Goal: Find specific fact: Find specific fact

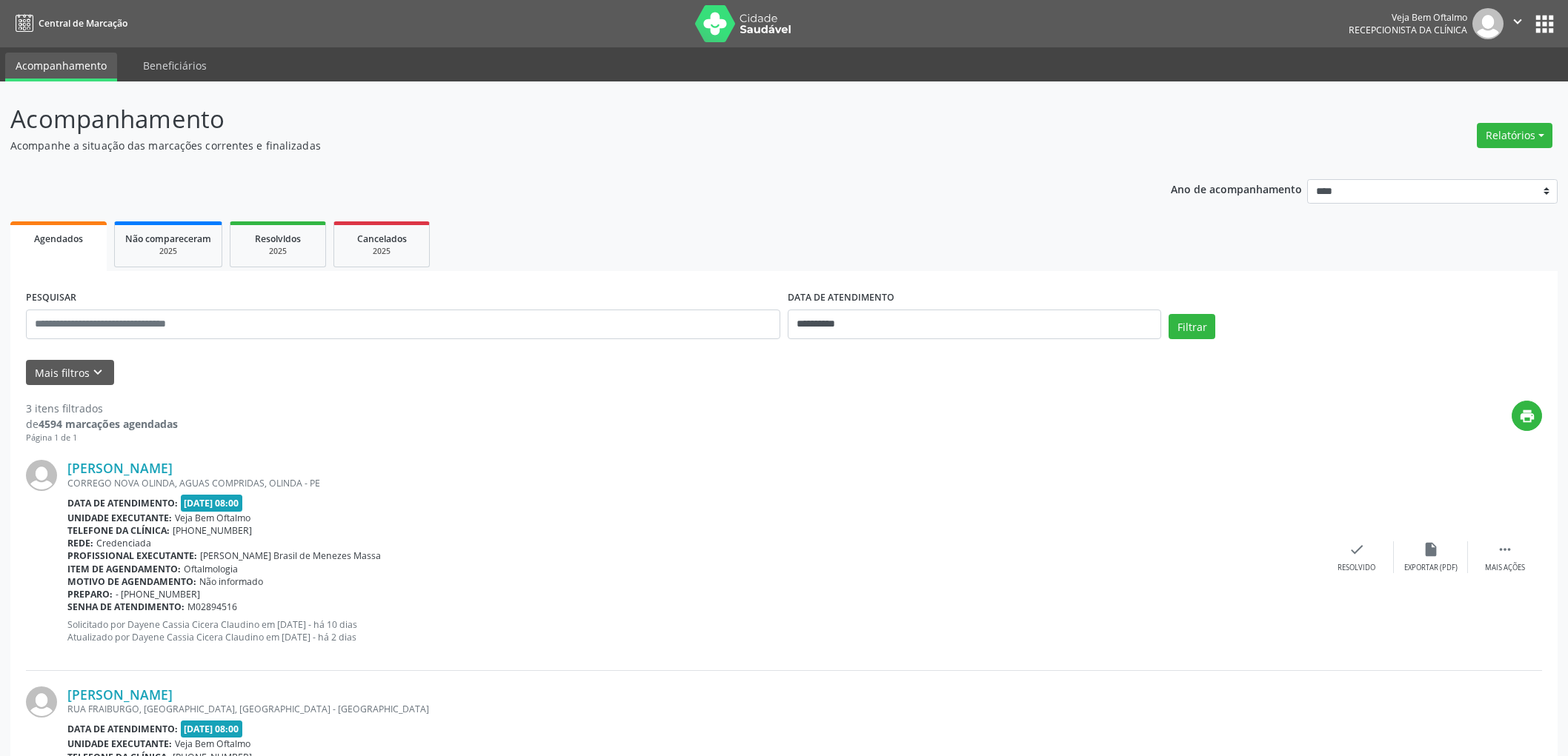
scroll to position [247, 0]
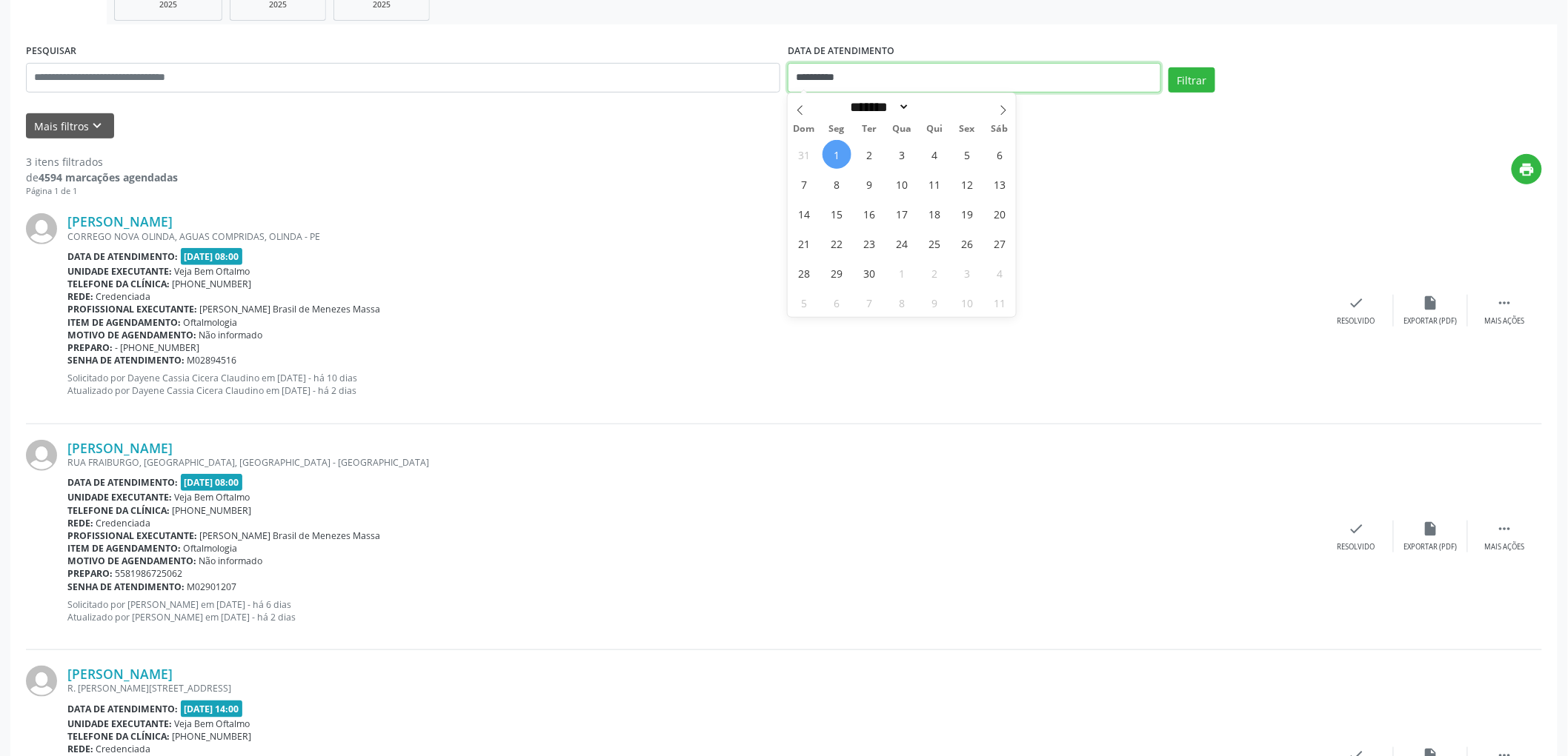
click at [840, 70] on input "**********" at bounding box center [974, 77] width 373 height 29
click at [858, 154] on span "2" at bounding box center [870, 155] width 29 height 29
type input "**********"
click at [858, 154] on span "2" at bounding box center [870, 155] width 29 height 29
click at [1210, 83] on button "Filtrar" at bounding box center [1192, 80] width 47 height 25
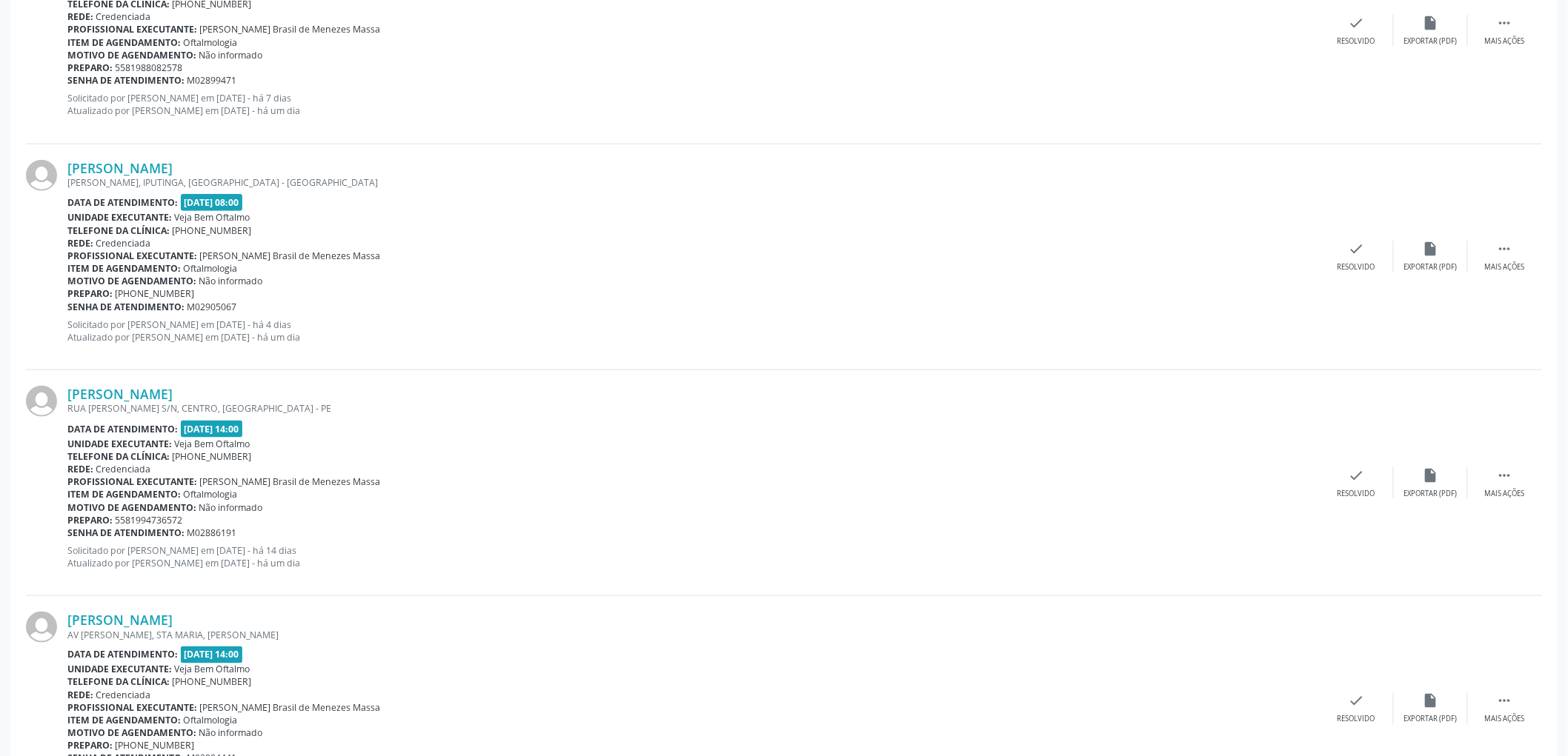
scroll to position [371, 0]
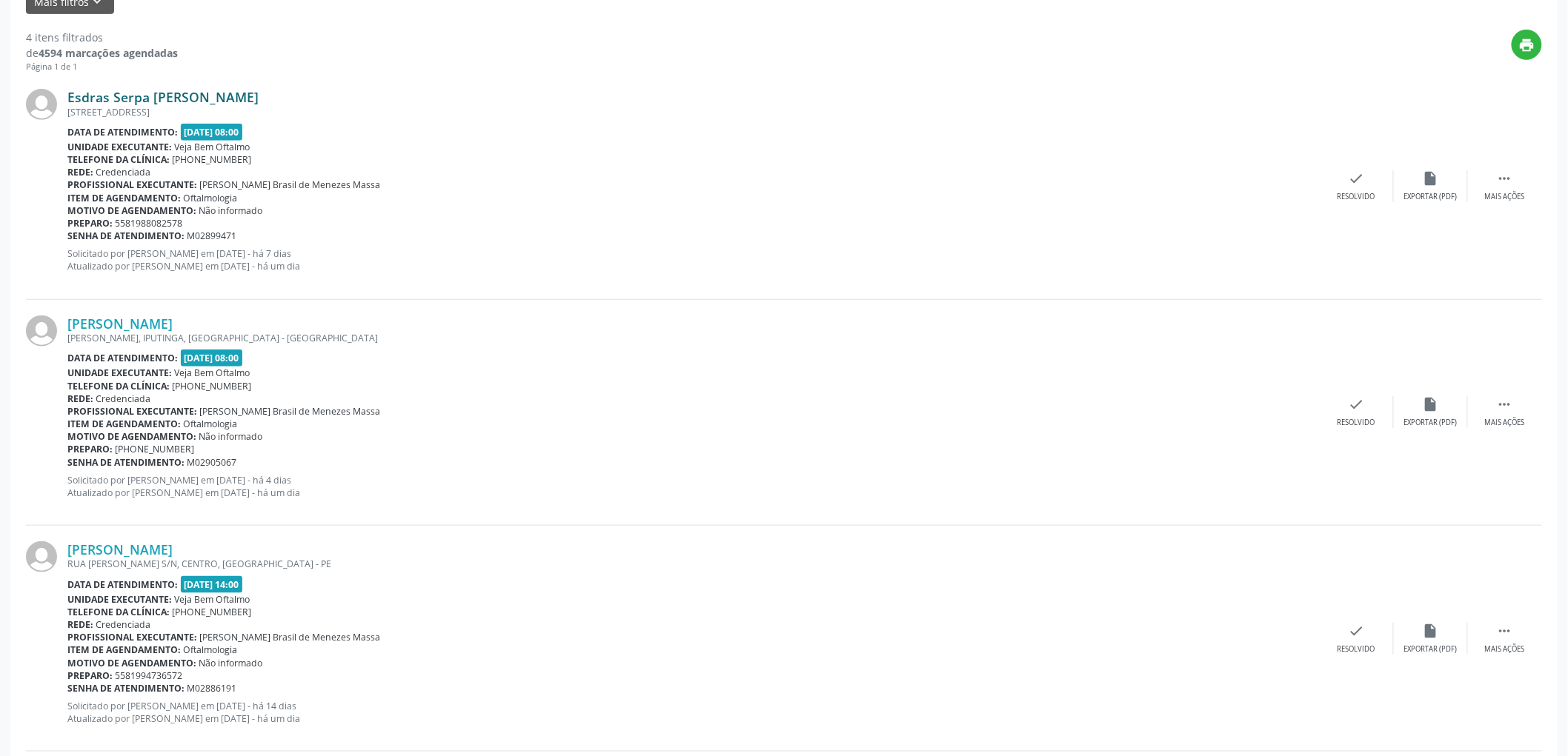
click at [141, 94] on link "Esdras Serpa [PERSON_NAME]" at bounding box center [163, 97] width 191 height 17
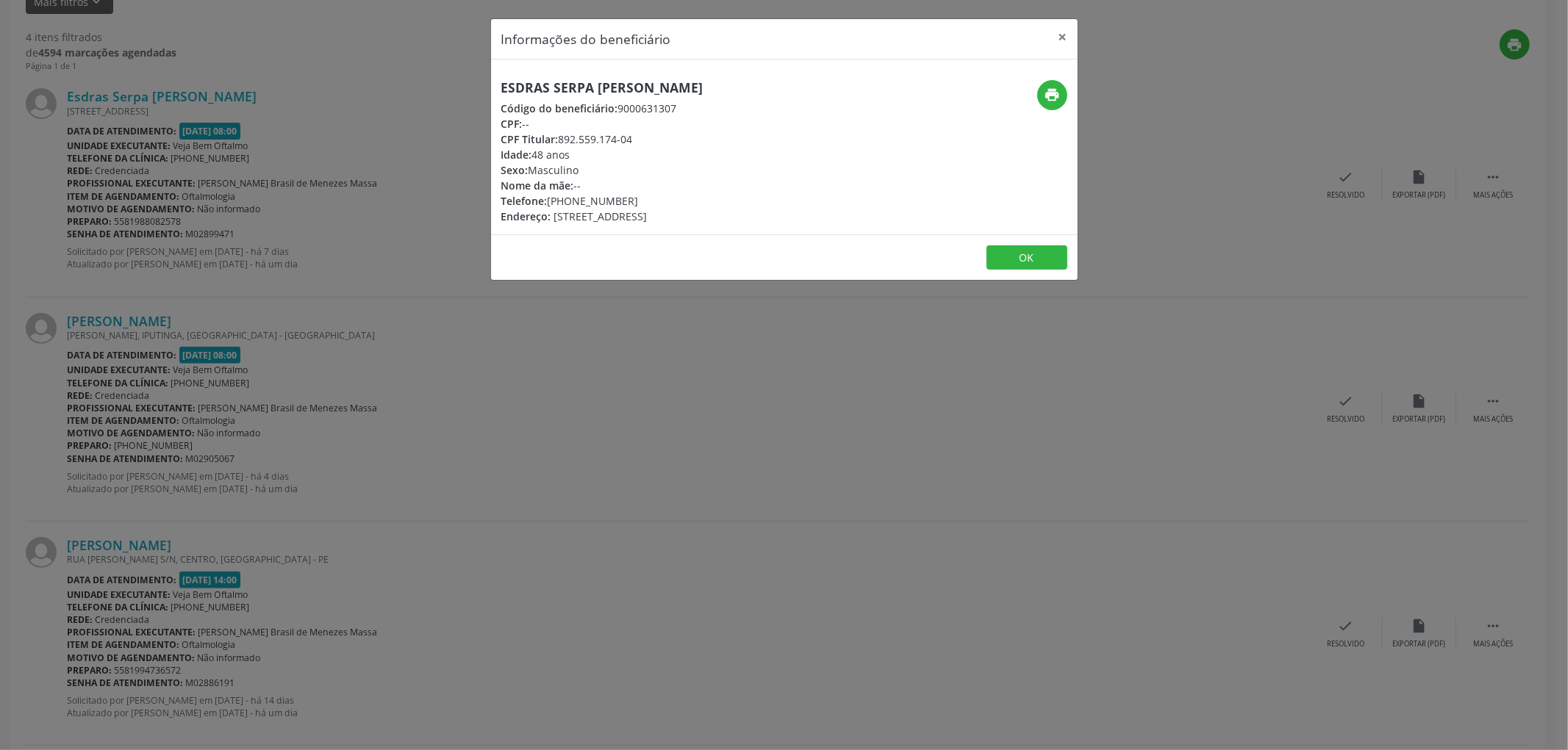
drag, startPoint x: 730, startPoint y: 82, endPoint x: 493, endPoint y: 84, distance: 237.0
click at [493, 84] on div "Esdras Serpa [PERSON_NAME] Código do beneficiário: 9000631307 CPF: -- CPF Titul…" at bounding box center [686, 152] width 391 height 144
copy h5 "Esdras Serpa [PERSON_NAME]"
drag, startPoint x: 575, startPoint y: 202, endPoint x: 629, endPoint y: 199, distance: 54.1
click at [629, 199] on div "Telefone: [PHONE_NUMBER]" at bounding box center [602, 201] width 202 height 16
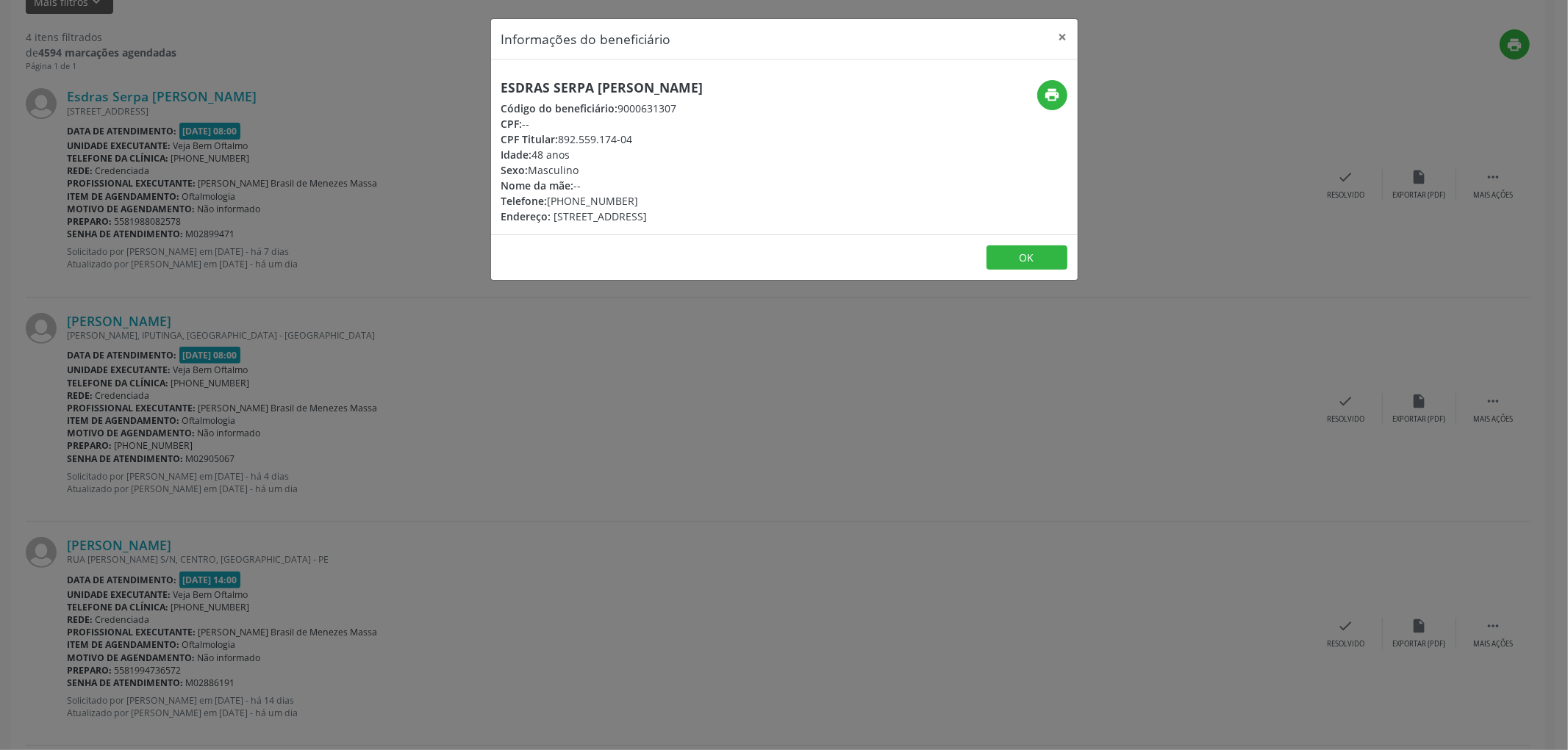
copy div "8808-2578"
drag, startPoint x: 560, startPoint y: 137, endPoint x: 638, endPoint y: 137, distance: 78.0
click at [638, 137] on div "CPF Titular: 892.559.174-04" at bounding box center [602, 139] width 202 height 16
copy div "892.559.174-04"
click at [668, 151] on div "Idade: 48 anos" at bounding box center [602, 154] width 202 height 16
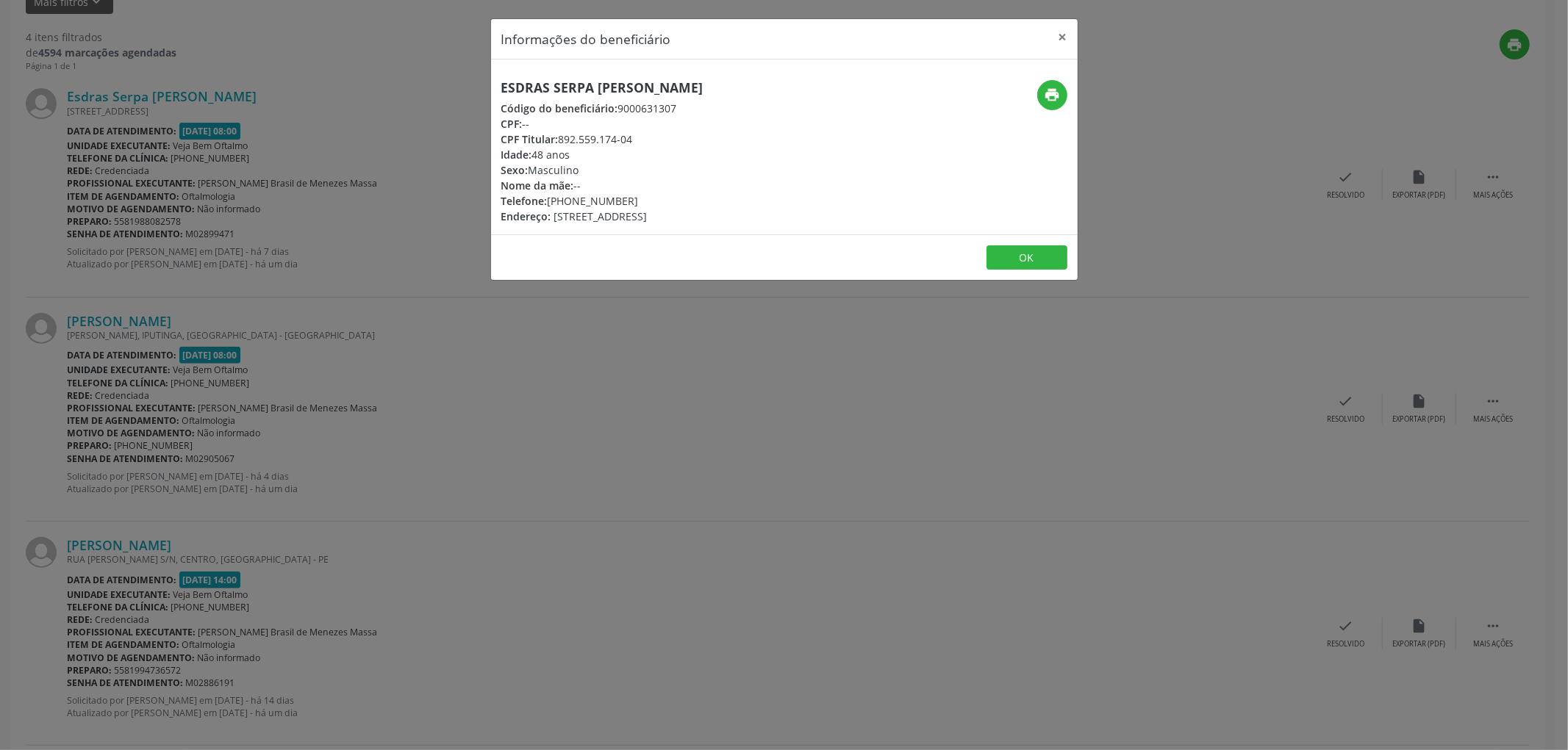
click at [674, 155] on div "Idade: 48 anos" at bounding box center [602, 154] width 202 height 16
click at [1040, 257] on button "OK" at bounding box center [1026, 258] width 81 height 25
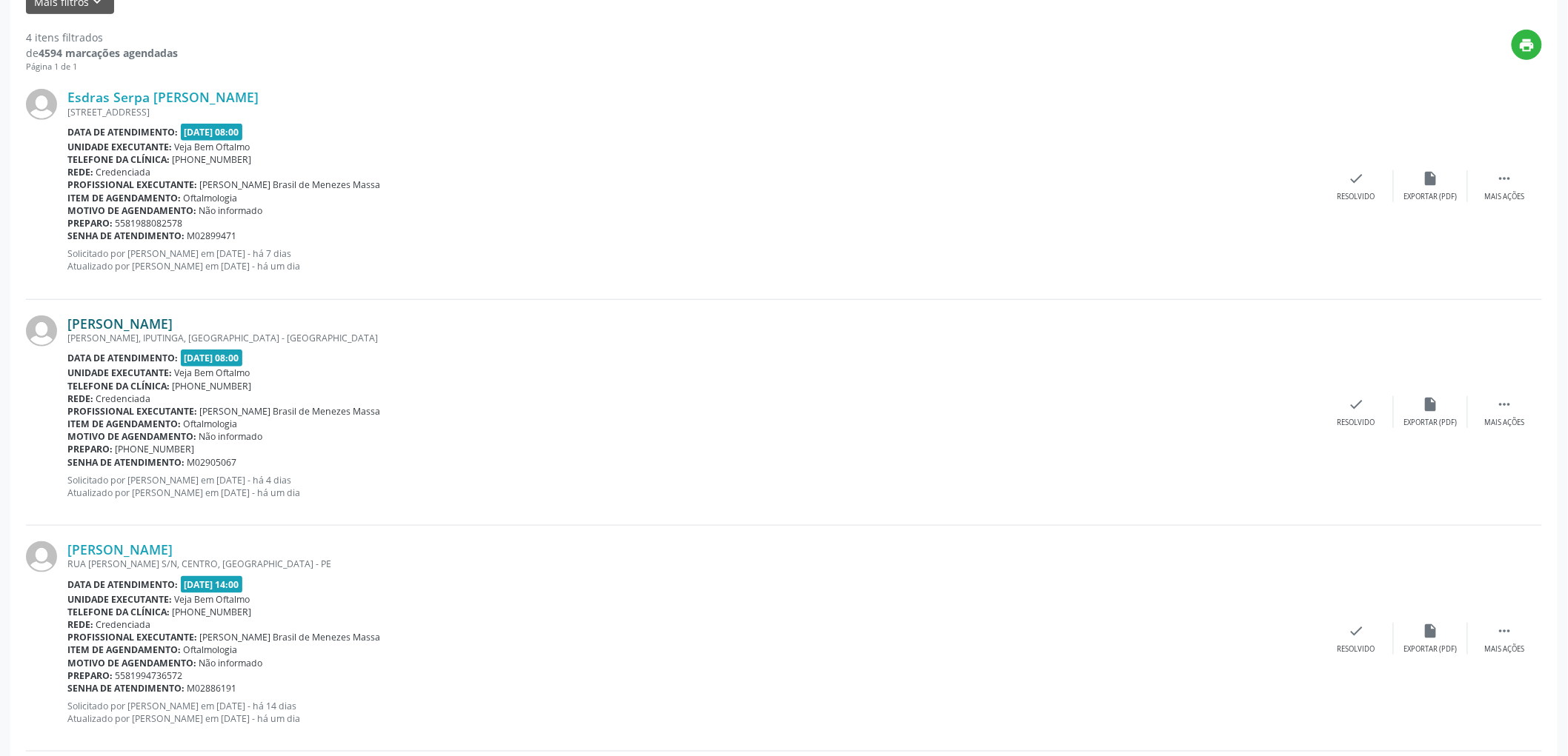
click at [160, 322] on link "[PERSON_NAME]" at bounding box center [119, 323] width 105 height 17
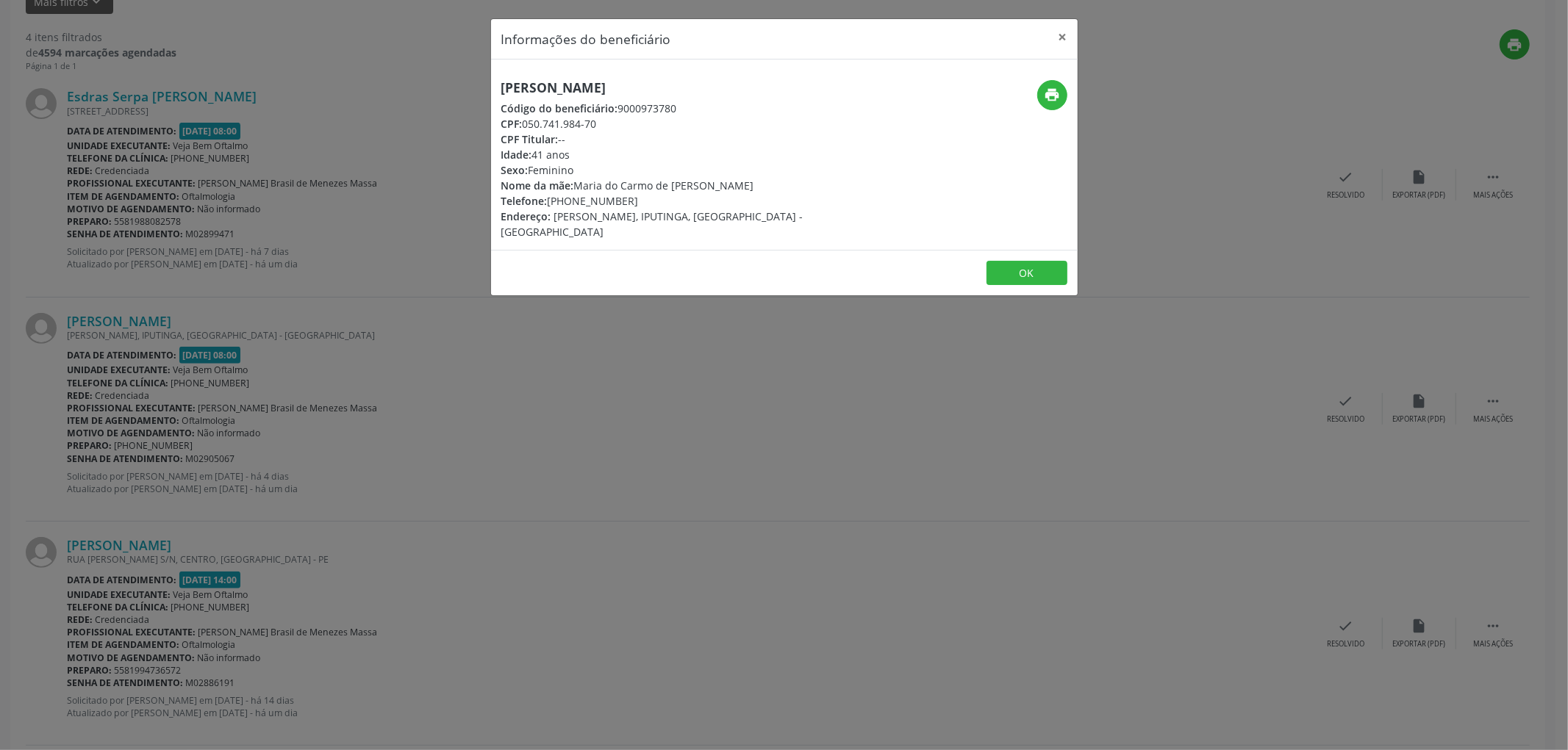
drag, startPoint x: 733, startPoint y: 85, endPoint x: 501, endPoint y: 88, distance: 232.0
click at [502, 88] on h5 "[PERSON_NAME]" at bounding box center [686, 87] width 370 height 16
copy h5 "[PERSON_NAME]"
drag, startPoint x: 524, startPoint y: 122, endPoint x: 599, endPoint y: 120, distance: 75.0
click at [599, 120] on div "CPF: 050.741.984-70" at bounding box center [686, 124] width 370 height 16
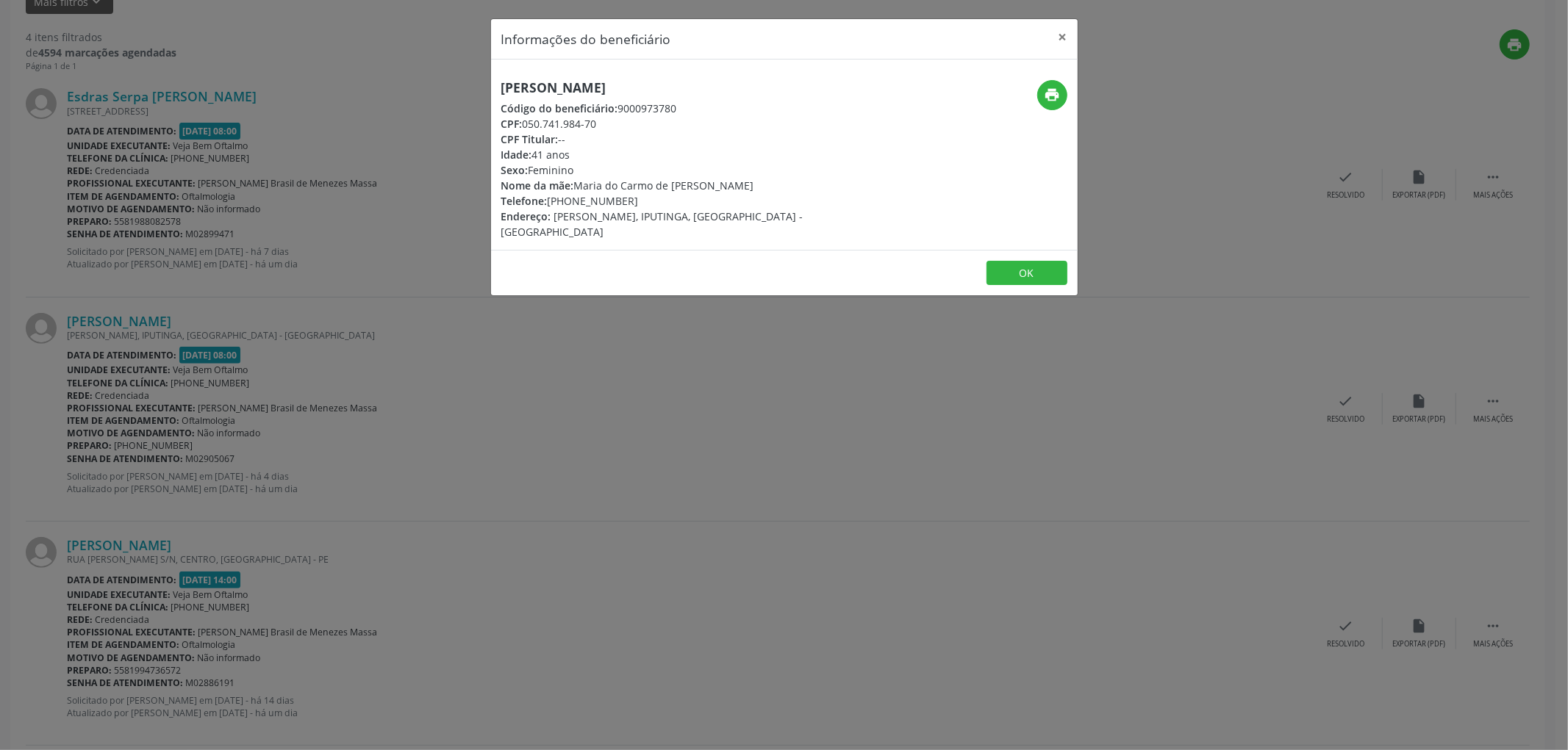
copy div "050.741.984-70"
drag, startPoint x: 575, startPoint y: 201, endPoint x: 621, endPoint y: 204, distance: 46.1
click at [622, 204] on div "Telefone: [PHONE_NUMBER]" at bounding box center [686, 201] width 370 height 16
drag, startPoint x: 628, startPoint y: 201, endPoint x: 570, endPoint y: 201, distance: 58.0
click at [570, 201] on div "Telefone: [PHONE_NUMBER]" at bounding box center [686, 201] width 370 height 16
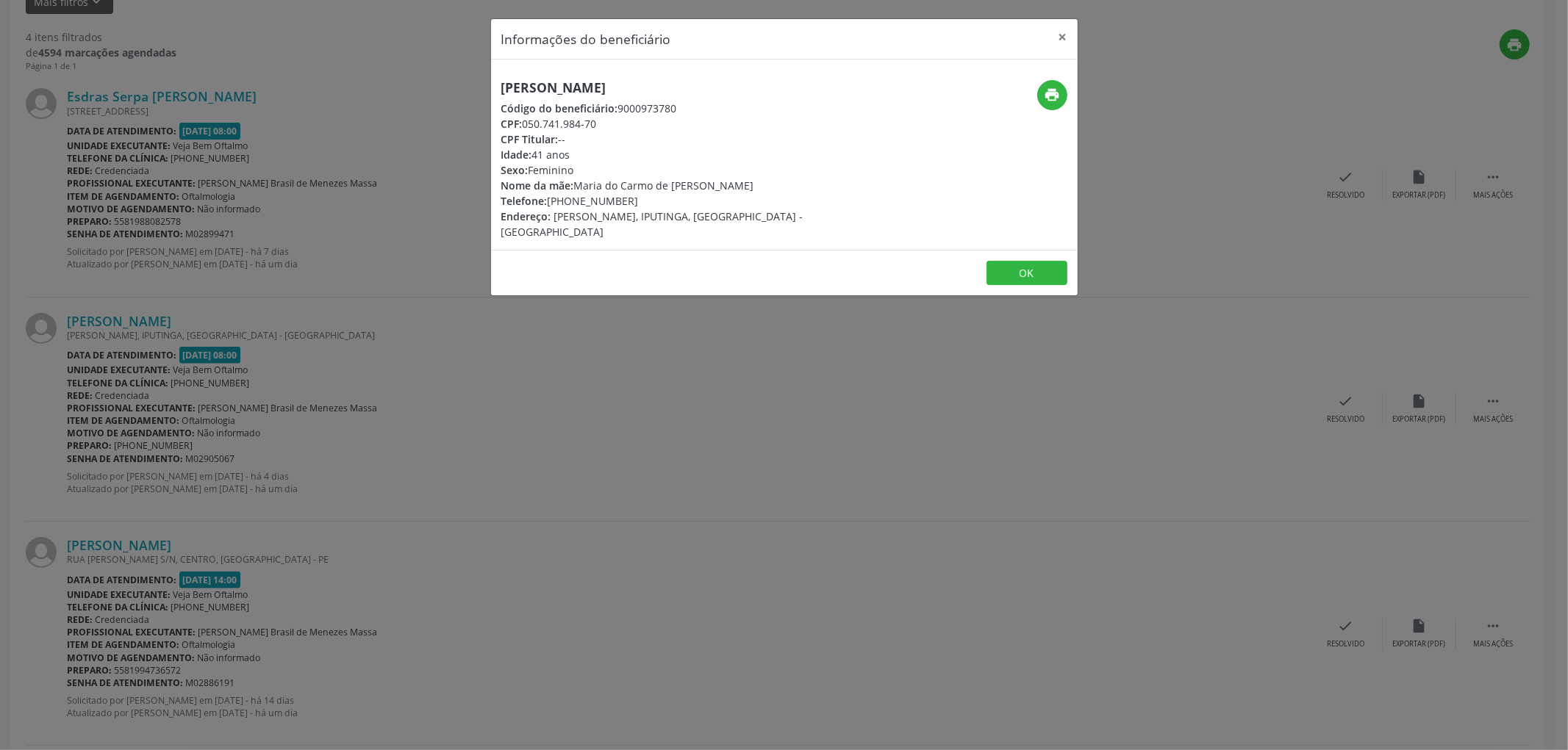
copy div "98628-4618"
click at [1010, 261] on button "OK" at bounding box center [1026, 274] width 81 height 25
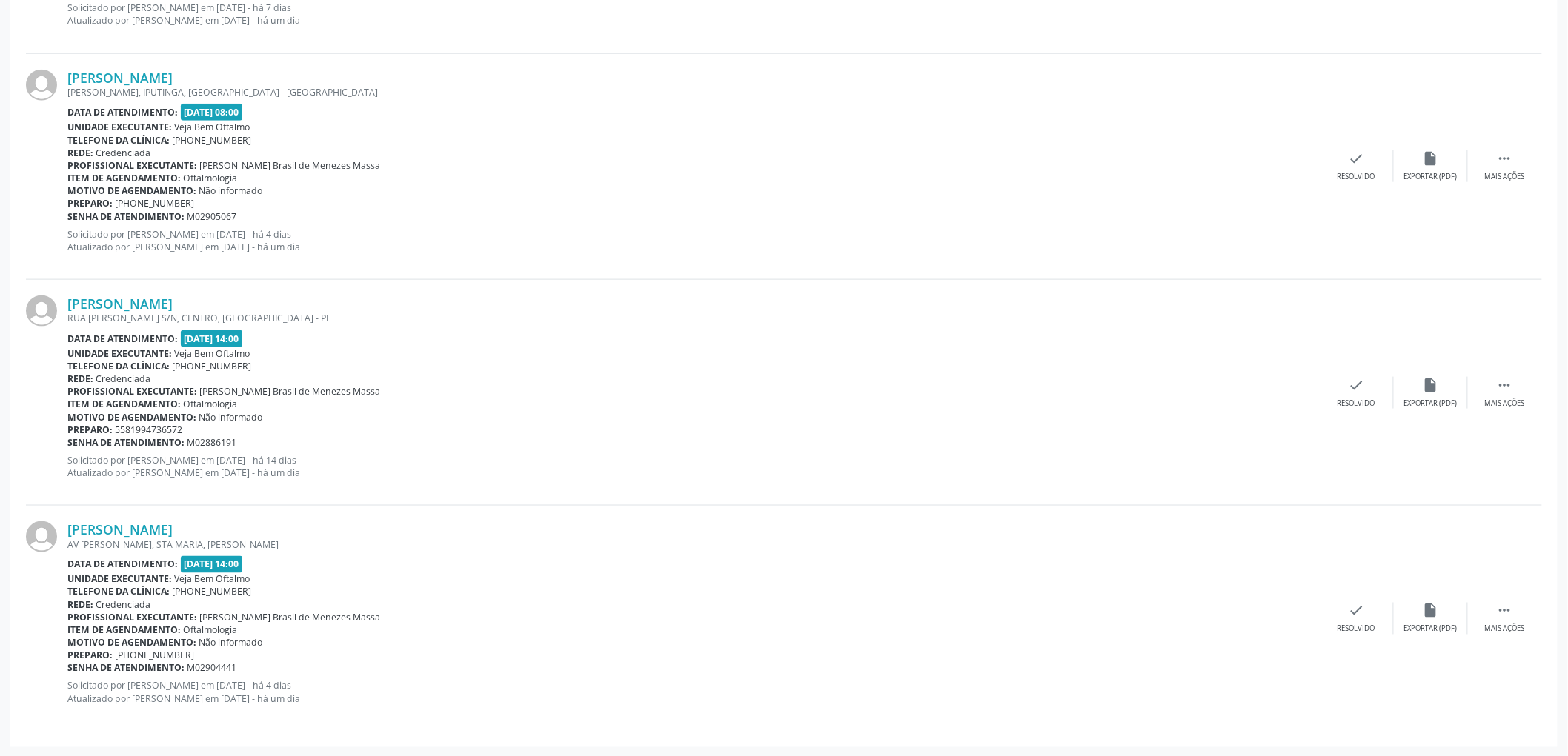
scroll to position [618, 0]
click at [172, 298] on link "[PERSON_NAME]" at bounding box center [119, 303] width 105 height 17
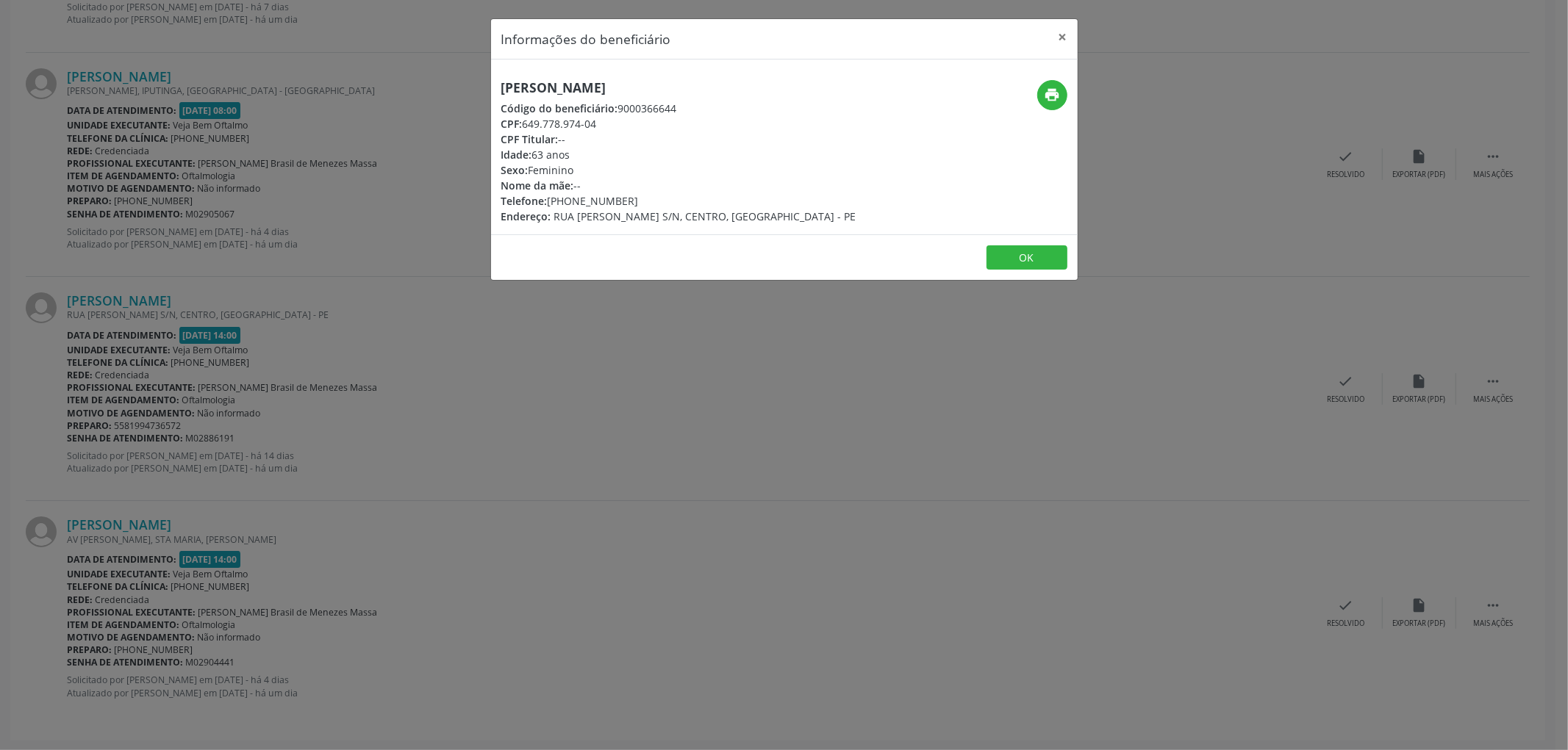
drag, startPoint x: 696, startPoint y: 84, endPoint x: 501, endPoint y: 84, distance: 195.0
click at [501, 84] on h5 "[PERSON_NAME]" at bounding box center [678, 87] width 355 height 16
copy h5 "[PERSON_NAME]"
click at [1008, 263] on button "OK" at bounding box center [1026, 258] width 81 height 25
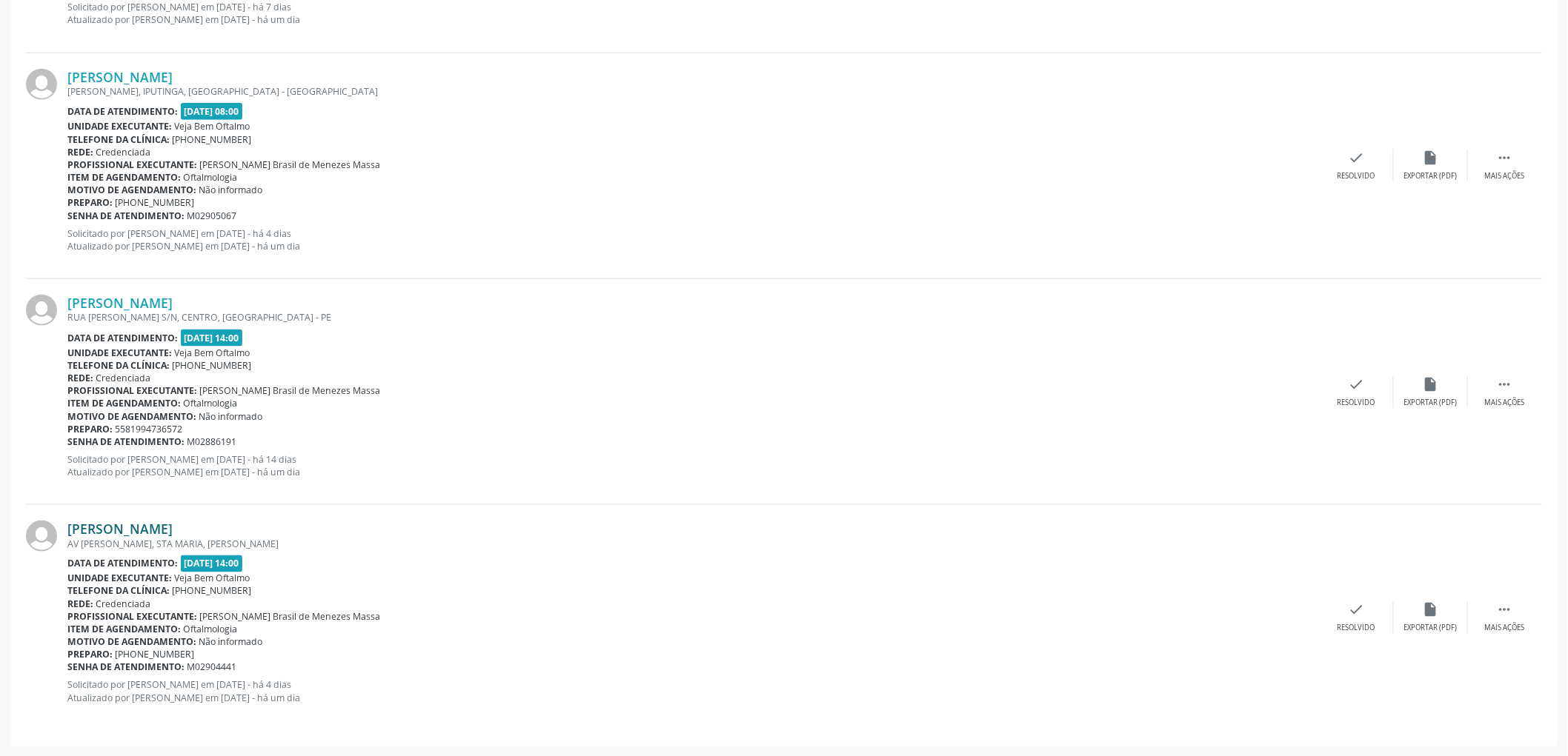
click at [154, 524] on link "[PERSON_NAME]" at bounding box center [119, 529] width 105 height 17
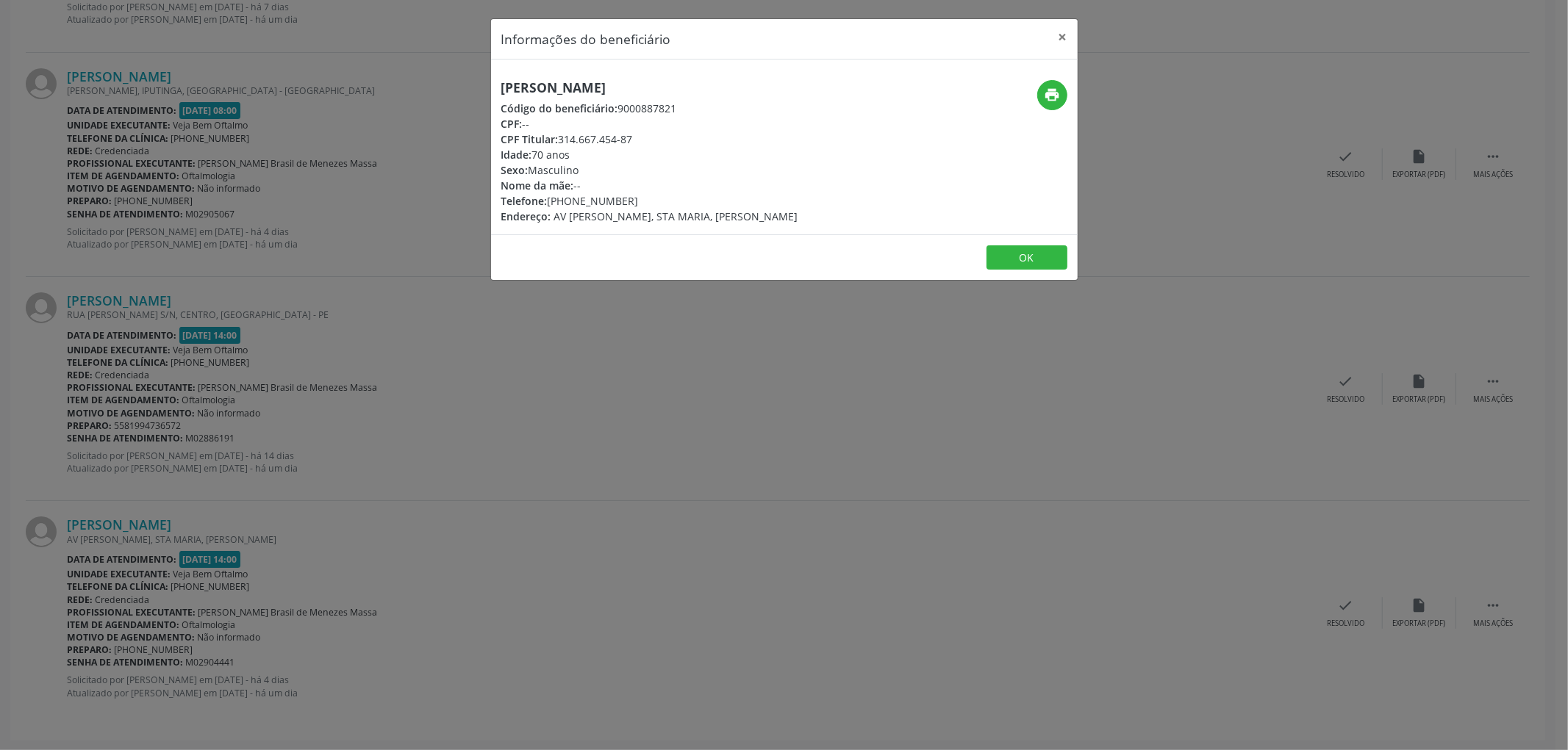
drag, startPoint x: 717, startPoint y: 89, endPoint x: 478, endPoint y: 90, distance: 239.0
click at [478, 90] on div "Informações do beneficiário × [PERSON_NAME] Código do beneficiário: 9000887821 …" at bounding box center [784, 375] width 1568 height 750
copy h5 "[PERSON_NAME]"
click at [1019, 252] on button "OK" at bounding box center [1026, 258] width 81 height 25
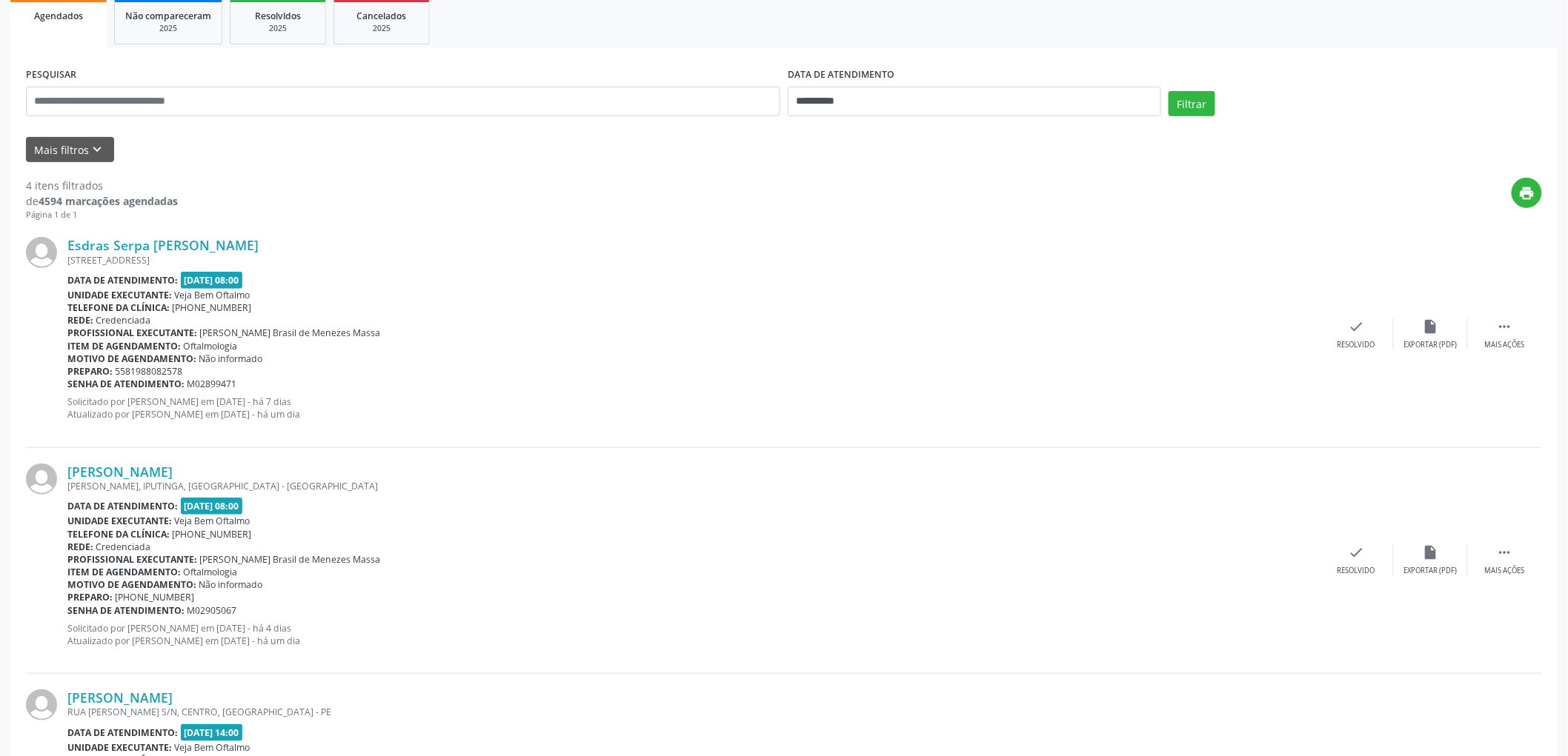
scroll to position [371, 0]
